Goal: Ask a question

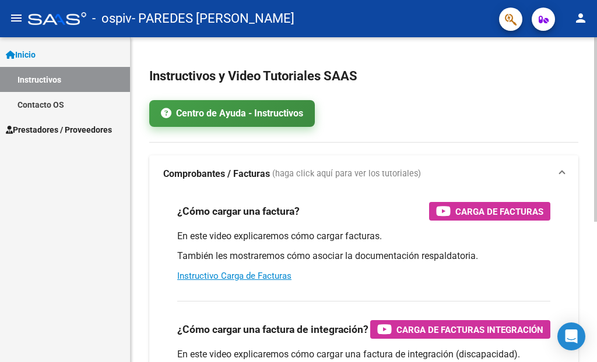
click at [268, 119] on link "Centro de Ayuda - Instructivos" at bounding box center [231, 113] width 165 height 27
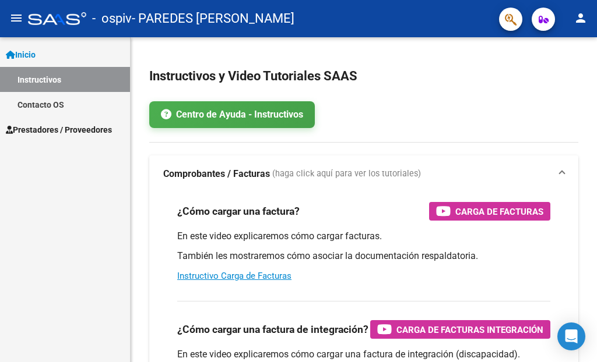
click at [58, 105] on link "Contacto OS" at bounding box center [65, 104] width 130 height 25
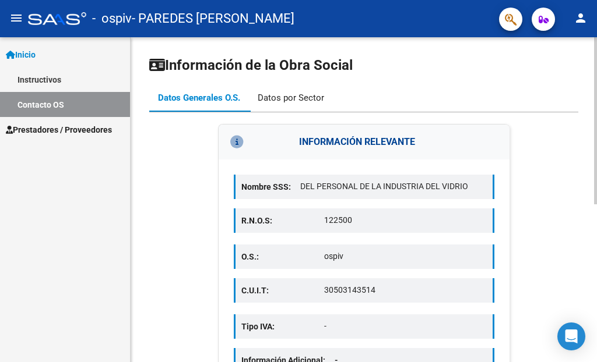
click at [304, 101] on div "Datos por Sector" at bounding box center [291, 97] width 66 height 13
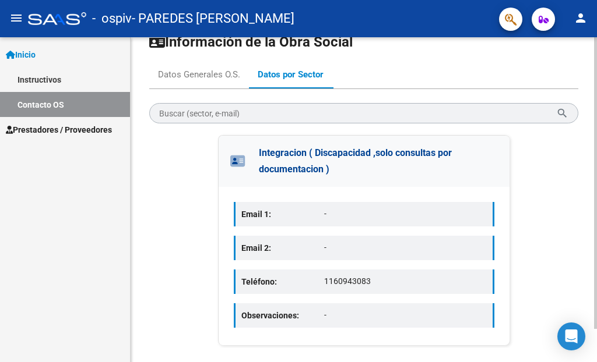
scroll to position [37, 0]
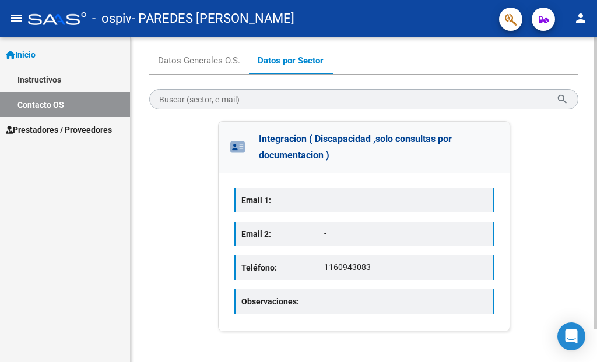
click at [340, 276] on div "Teléfono: [PHONE_NUMBER]" at bounding box center [364, 268] width 260 height 24
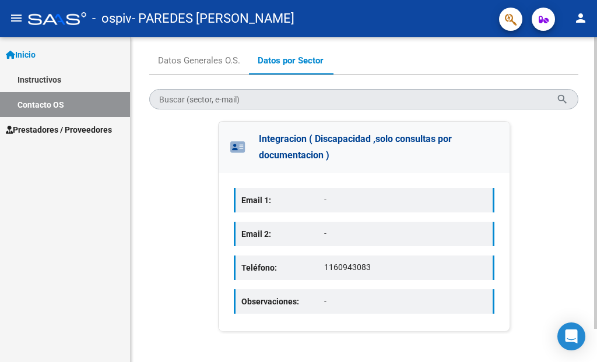
click at [365, 101] on input "Buscar (sector, e-mail)" at bounding box center [357, 100] width 397 height 9
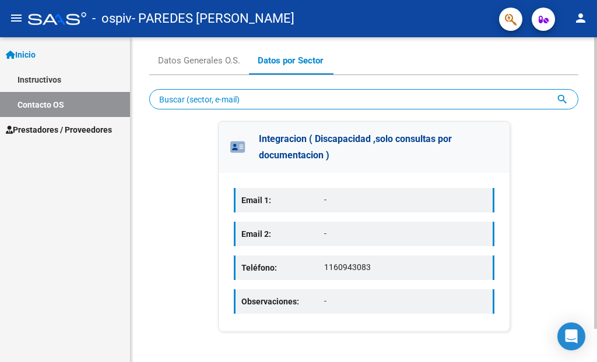
click at [386, 77] on div "Buscar (sector, e-mail) search close Integracion ( Discapacidad ,solo consultas…" at bounding box center [363, 204] width 429 height 259
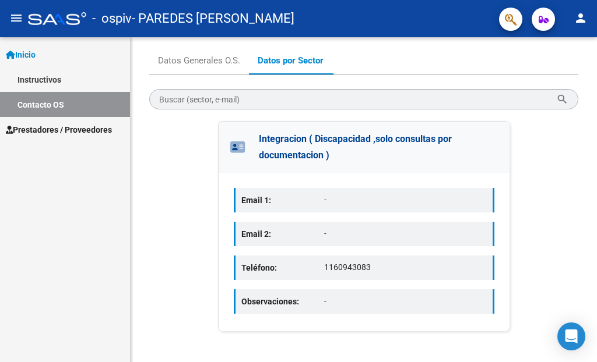
click at [63, 77] on link "Instructivos" at bounding box center [65, 79] width 130 height 25
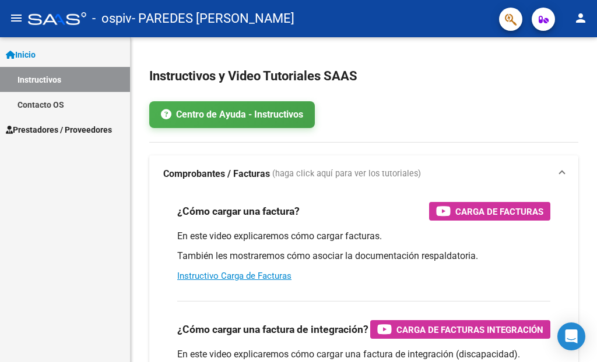
click at [581, 19] on mat-icon "person" at bounding box center [580, 18] width 14 height 14
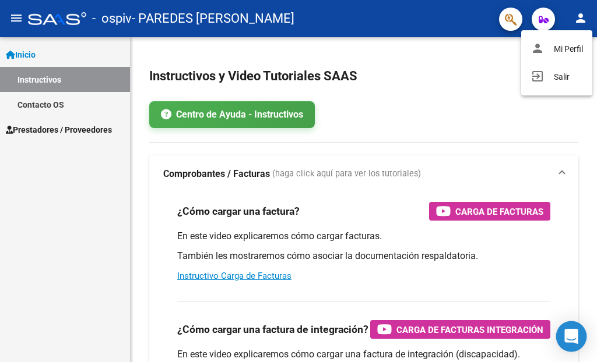
click at [570, 341] on icon "Open Intercom Messenger" at bounding box center [570, 336] width 13 height 15
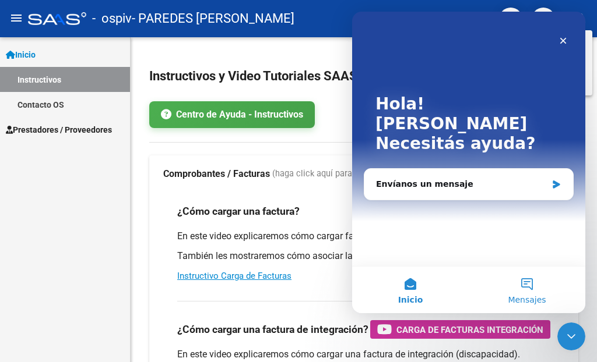
click at [520, 287] on button "Mensajes" at bounding box center [526, 290] width 117 height 47
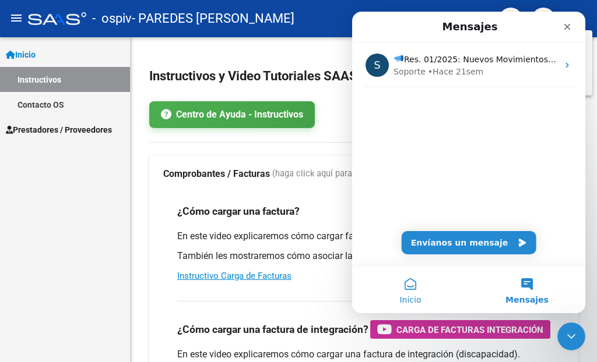
click at [405, 288] on button "Inicio" at bounding box center [410, 290] width 117 height 47
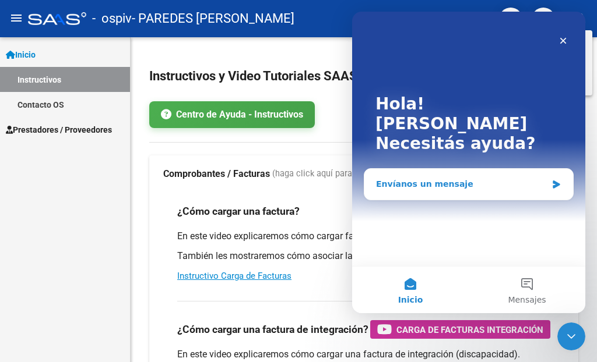
click at [453, 178] on div "Envíanos un mensaje" at bounding box center [461, 184] width 171 height 12
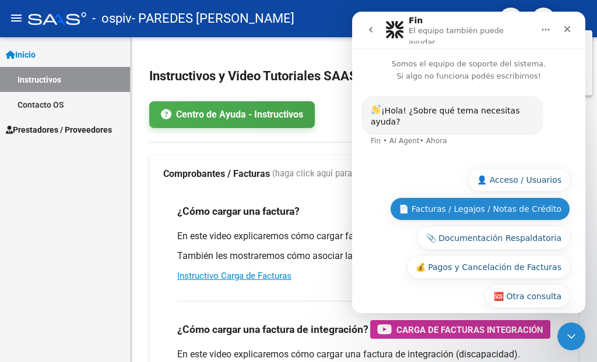
click at [429, 198] on button "📄 Facturas / Legajos / Notas de Crédito" at bounding box center [480, 209] width 180 height 23
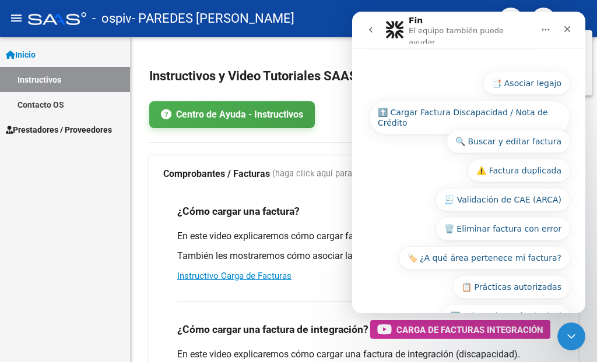
scroll to position [209, 0]
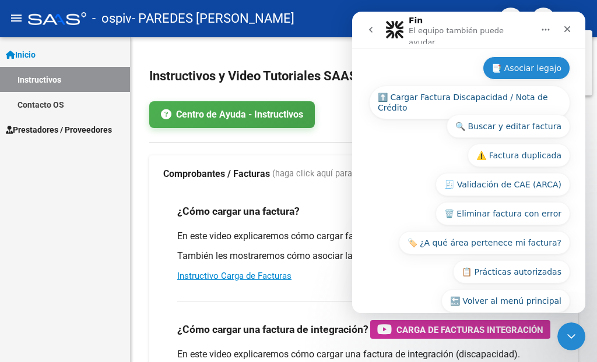
click at [521, 57] on button "📑 Asociar legajo" at bounding box center [525, 68] width 87 height 23
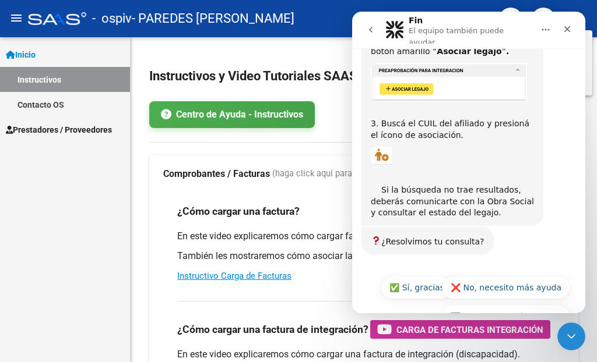
scroll to position [417, 0]
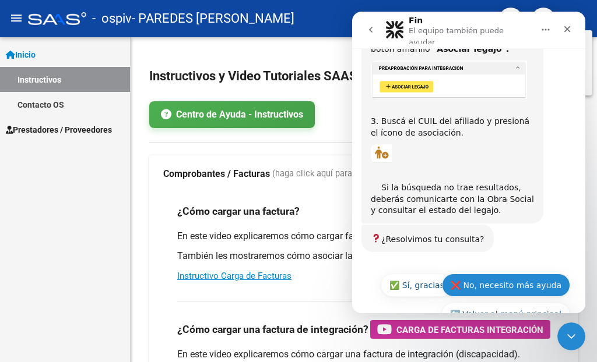
click at [511, 274] on button "❌ No, necesito más ayuda" at bounding box center [506, 285] width 128 height 23
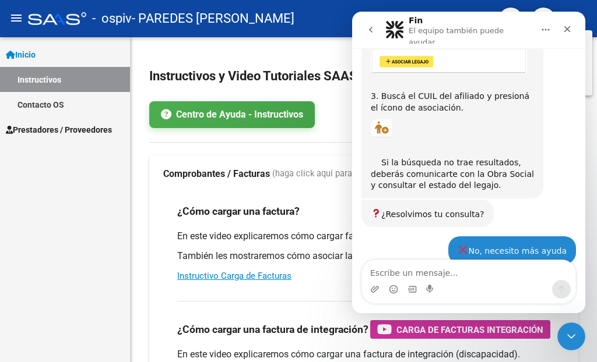
scroll to position [534, 0]
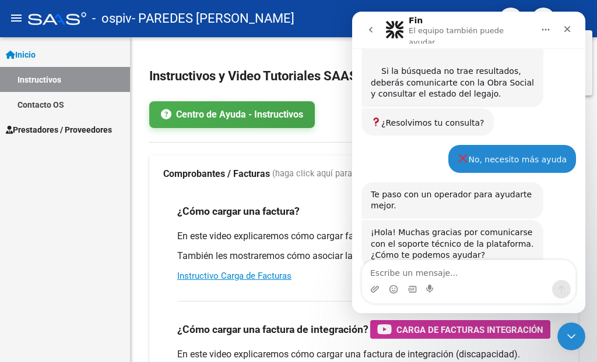
click at [481, 273] on textarea "Escribe un mensaje..." at bounding box center [468, 270] width 213 height 20
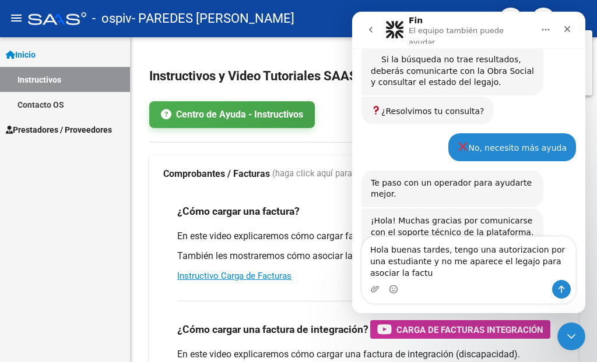
scroll to position [557, 0]
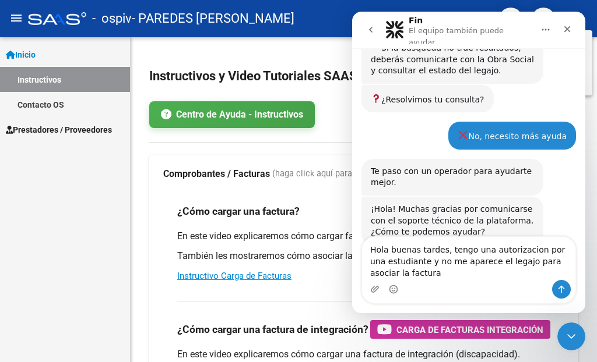
type textarea "Hola buenas tardes, tengo una autorizacion por una estudiante y no me aparece e…"
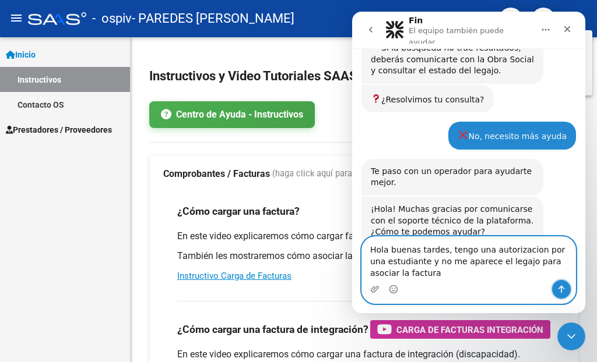
click at [564, 290] on icon "Enviar un mensaje…" at bounding box center [560, 289] width 9 height 9
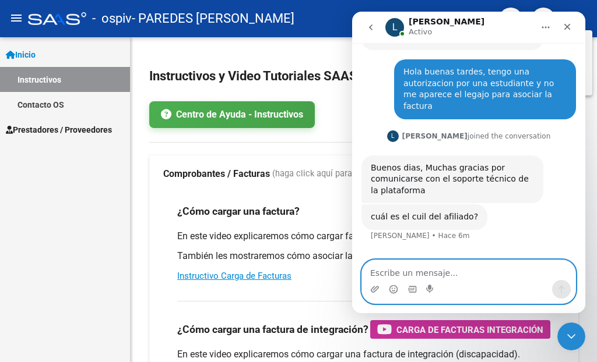
scroll to position [702, 0]
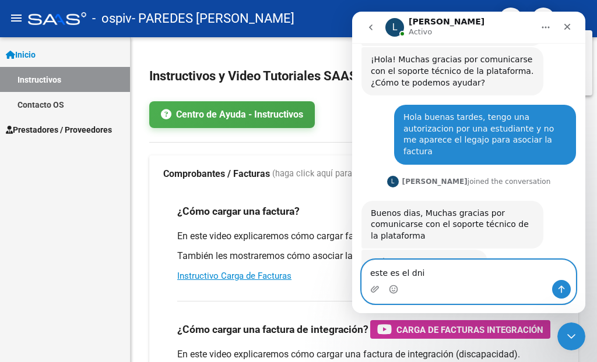
paste textarea "59036957"
type textarea "este es el dni 59036957"
click at [556, 291] on button "Enviar un mensaje…" at bounding box center [561, 289] width 19 height 19
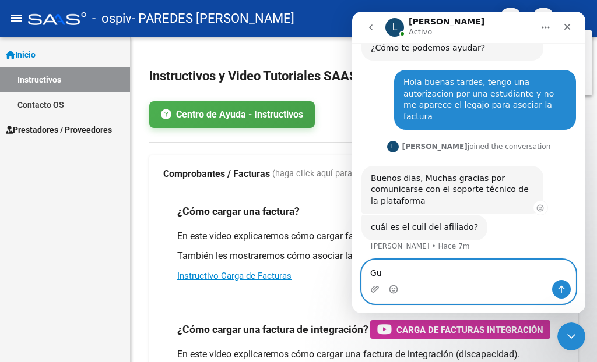
type textarea "G"
paste textarea "Guerra Arkatyn Rosa Esmeralda"
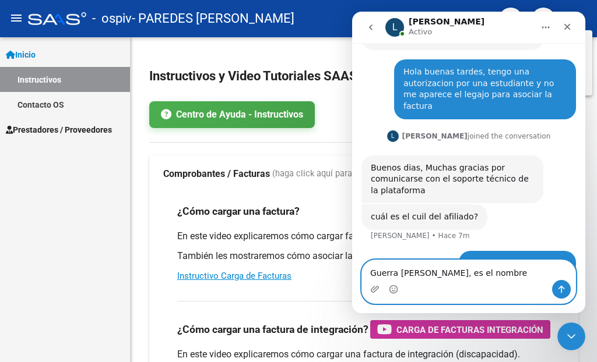
scroll to position [748, 0]
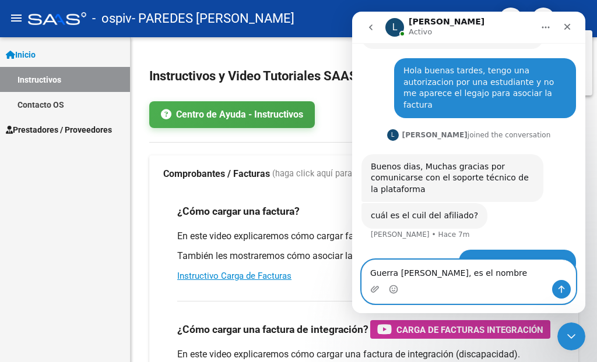
type textarea "Guerra Arkatyn Rosa Esmeralda, es el nombre"
click at [558, 283] on button "Enviar un mensaje…" at bounding box center [561, 289] width 19 height 19
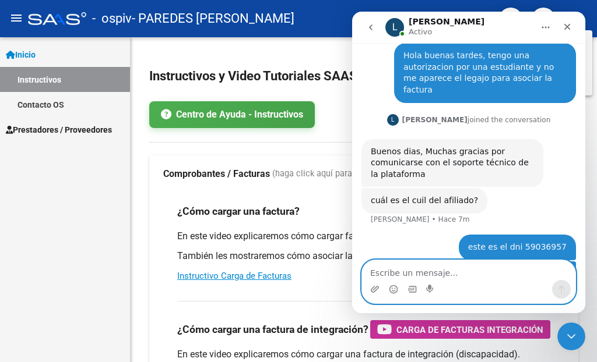
scroll to position [774, 0]
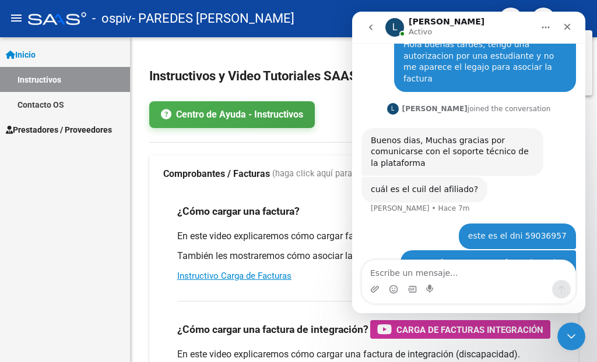
click at [541, 26] on icon "Inicio" at bounding box center [545, 27] width 9 height 9
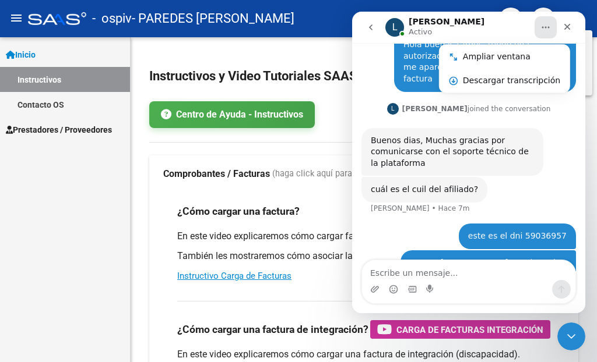
click at [525, 177] on div "cuál es el cuil del afiliado? Ludmila • Hace 7m" at bounding box center [468, 200] width 214 height 47
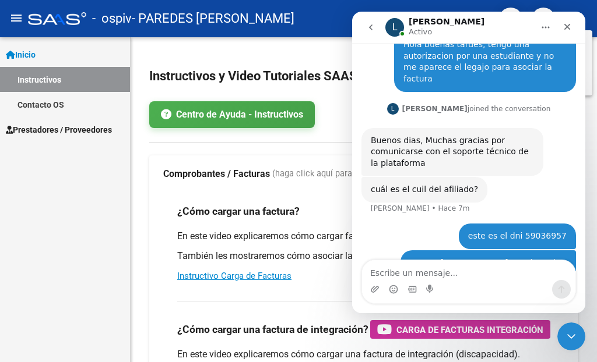
click at [68, 135] on div at bounding box center [298, 181] width 597 height 362
click at [83, 130] on span "Prestadores / Proveedores" at bounding box center [59, 130] width 106 height 13
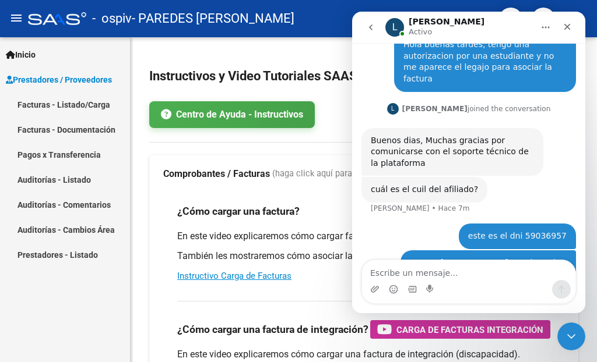
click at [90, 100] on link "Facturas - Listado/Carga" at bounding box center [65, 104] width 130 height 25
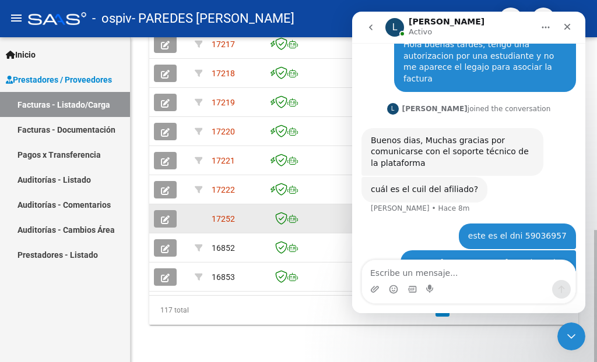
click at [171, 210] on button "button" at bounding box center [165, 218] width 23 height 17
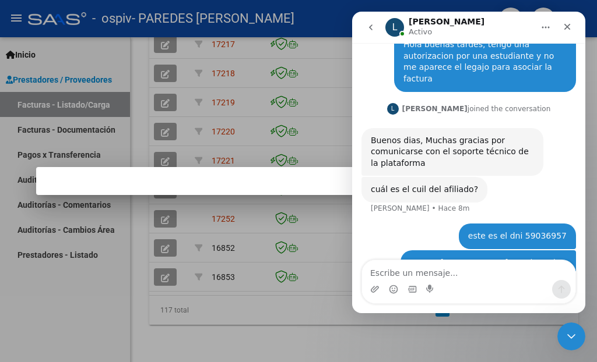
click at [266, 309] on div at bounding box center [298, 181] width 597 height 362
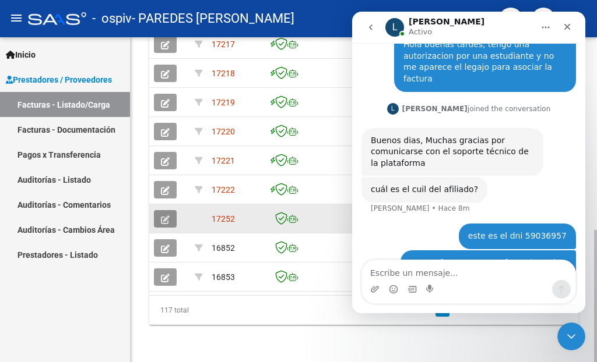
click at [163, 216] on icon "button" at bounding box center [165, 220] width 9 height 9
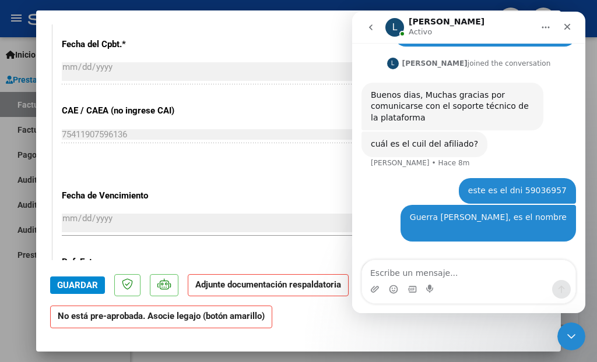
scroll to position [824, 0]
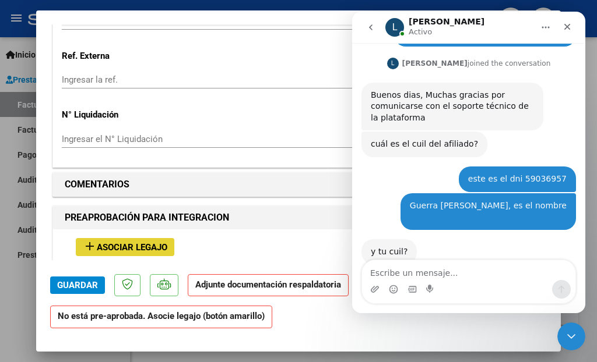
click at [158, 242] on span "Asociar Legajo" at bounding box center [132, 247] width 71 height 10
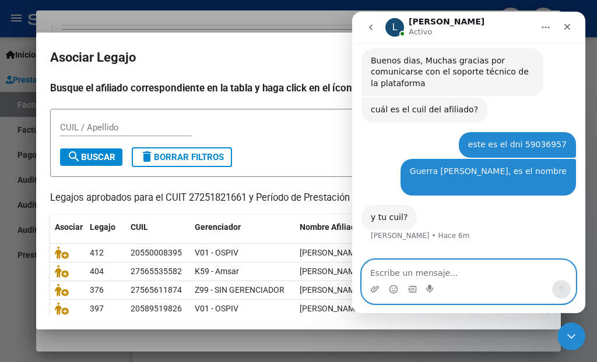
click at [424, 273] on textarea "Escribe un mensaje..." at bounding box center [468, 270] width 213 height 20
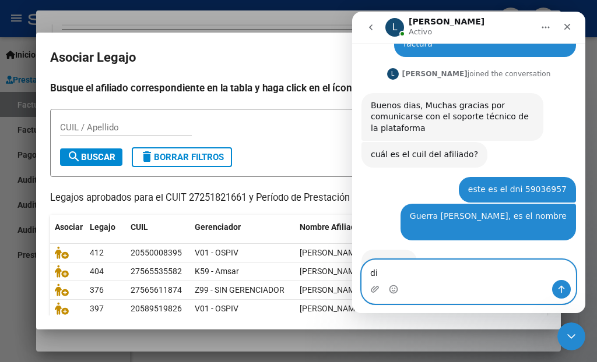
type textarea "d"
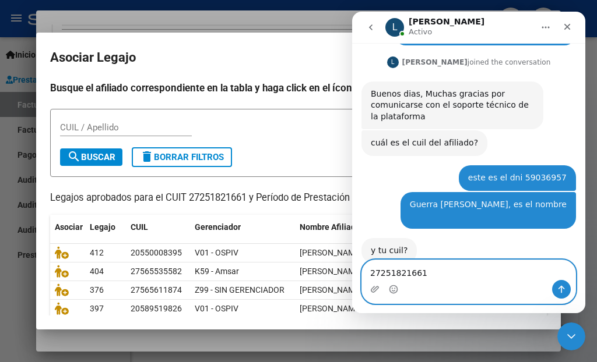
type textarea "27251821661"
click at [559, 292] on icon "Enviar un mensaje…" at bounding box center [560, 289] width 9 height 9
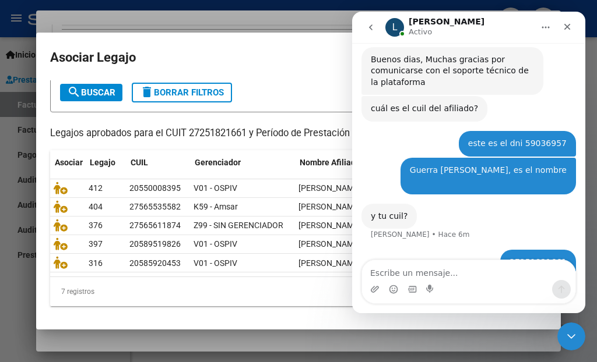
scroll to position [0, 0]
click at [294, 296] on datatable-pager "1 2" at bounding box center [346, 292] width 387 height 20
click at [569, 335] on icon "Cerrar Intercom Messenger" at bounding box center [569, 335] width 14 height 14
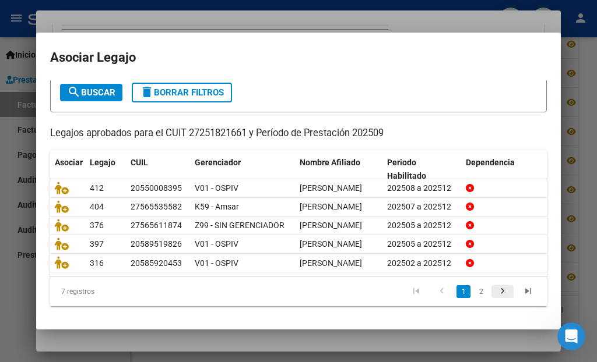
scroll to position [855, 0]
click at [475, 292] on link "2" at bounding box center [481, 291] width 14 height 13
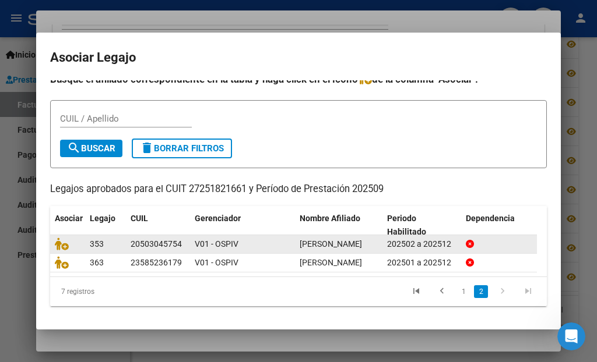
scroll to position [38, 0]
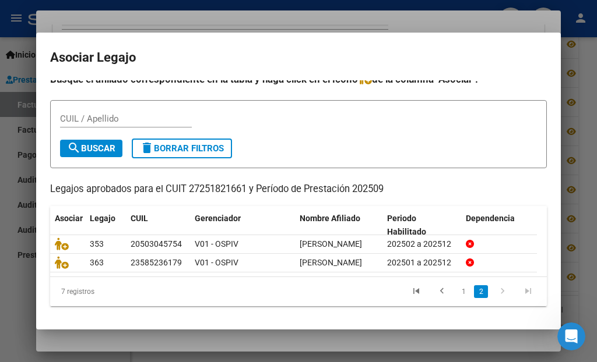
click at [586, 72] on div at bounding box center [298, 181] width 597 height 362
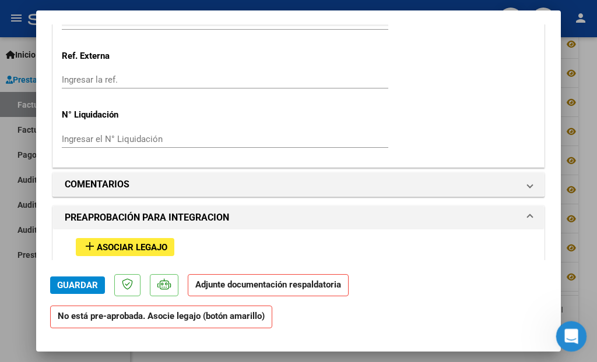
click at [573, 341] on div "Abrir Intercom Messenger" at bounding box center [569, 335] width 38 height 38
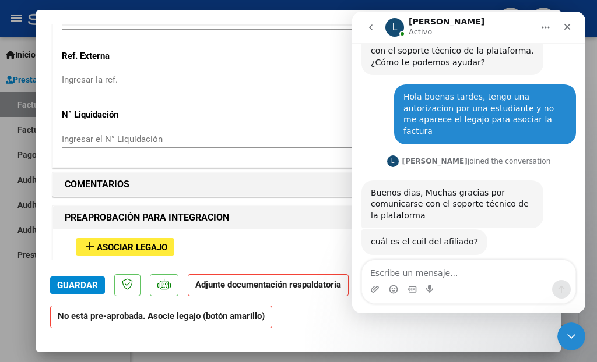
scroll to position [855, 0]
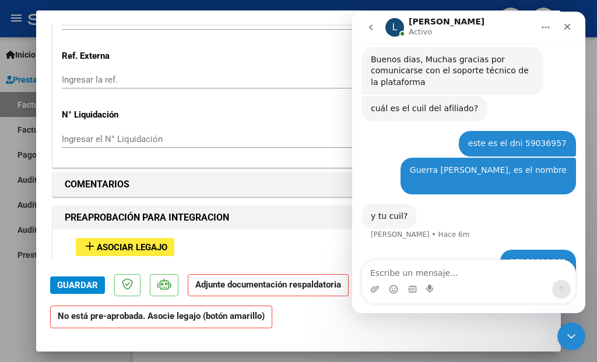
click at [16, 295] on div at bounding box center [298, 181] width 597 height 362
type input "$ 0,00"
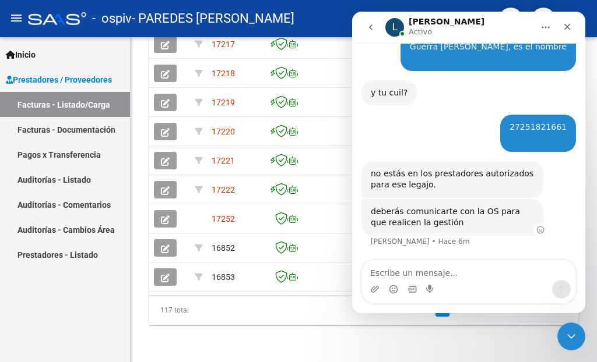
scroll to position [939, 0]
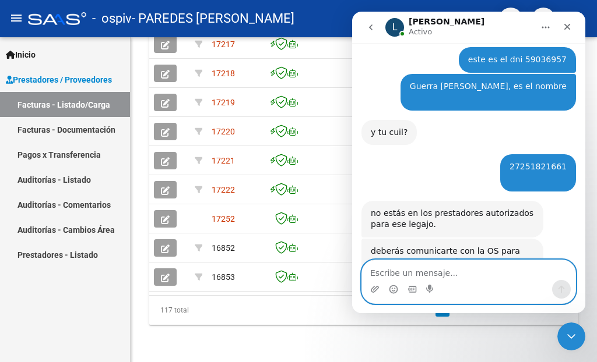
click at [434, 268] on textarea "Escribe un mensaje..." at bounding box center [468, 270] width 213 height 20
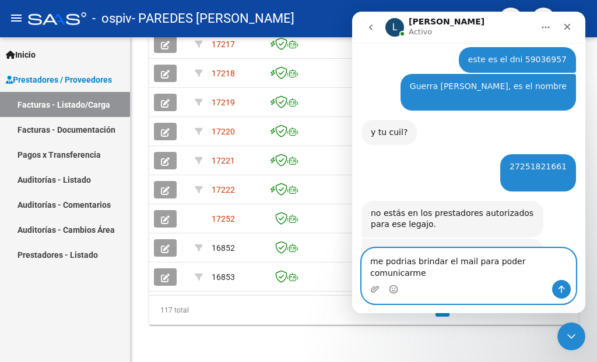
type textarea "me podrias brindar el mail para poder comunicarme"
click at [560, 287] on icon "Enviar un mensaje…" at bounding box center [561, 290] width 6 height 8
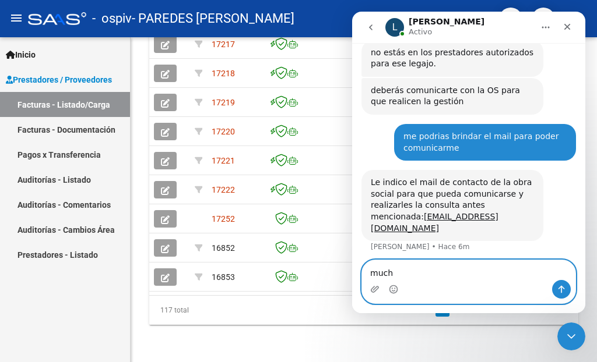
scroll to position [1055, 0]
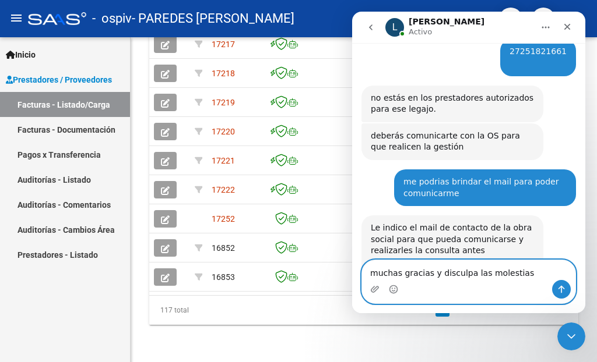
type textarea "muchas gracias y disculpa las molestias"
click at [559, 291] on icon "Enviar un mensaje…" at bounding box center [560, 289] width 9 height 9
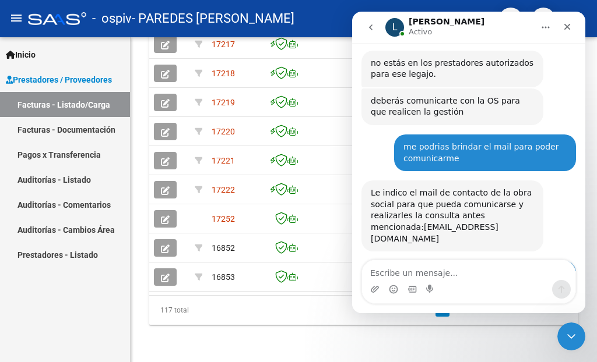
scroll to position [1124, 0]
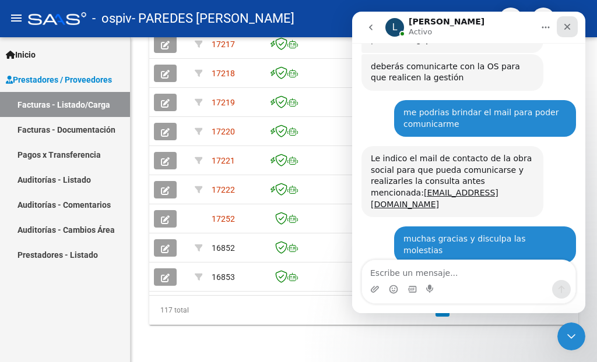
click at [570, 24] on icon "Cerrar" at bounding box center [566, 26] width 9 height 9
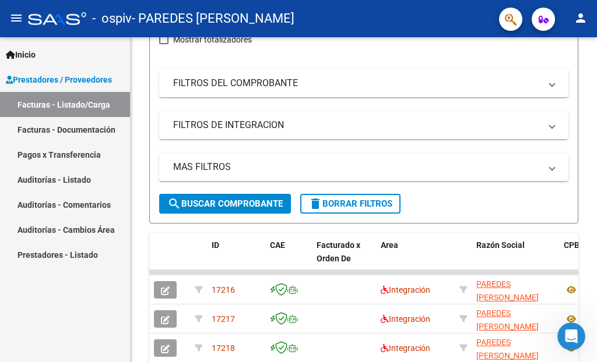
scroll to position [0, 0]
